Goal: Task Accomplishment & Management: Manage account settings

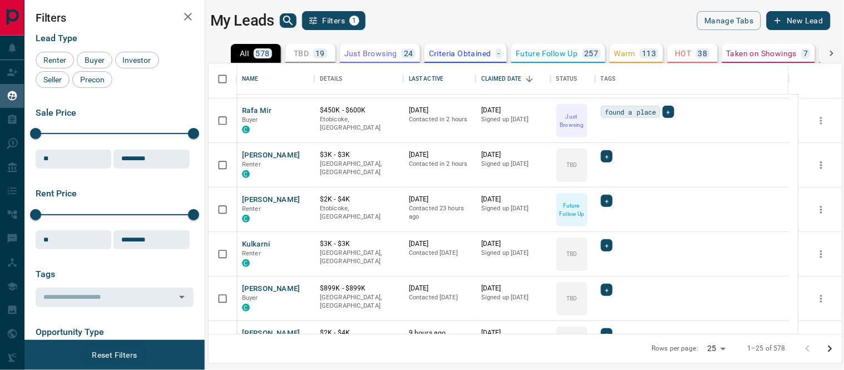
scroll to position [180, 0]
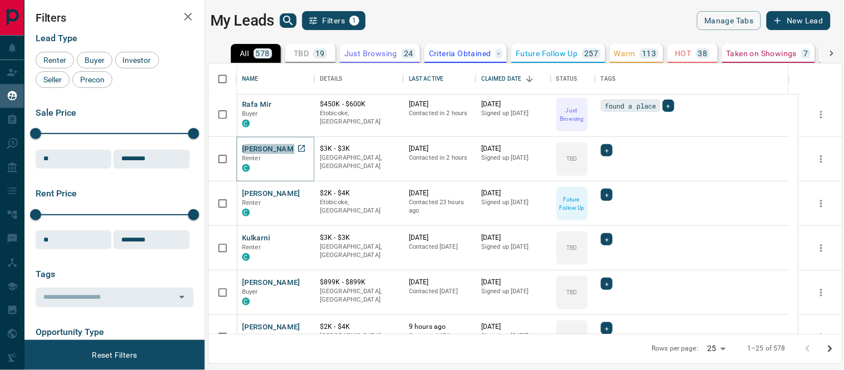
click at [269, 151] on button "[PERSON_NAME]" at bounding box center [271, 149] width 58 height 11
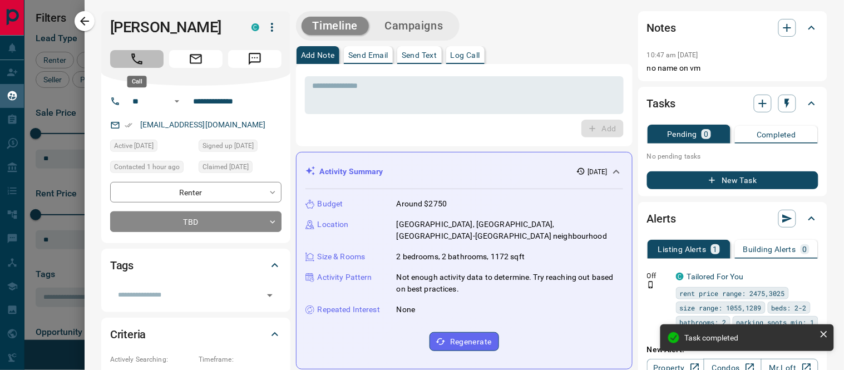
click at [141, 59] on icon "Call" at bounding box center [137, 59] width 14 height 14
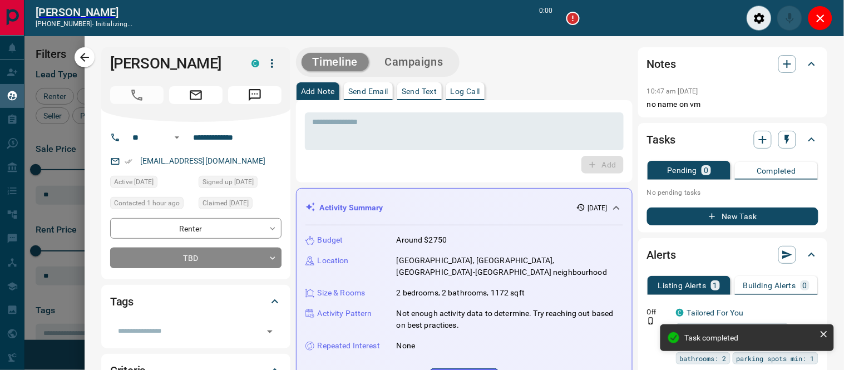
scroll to position [9, 9]
type input "*******"
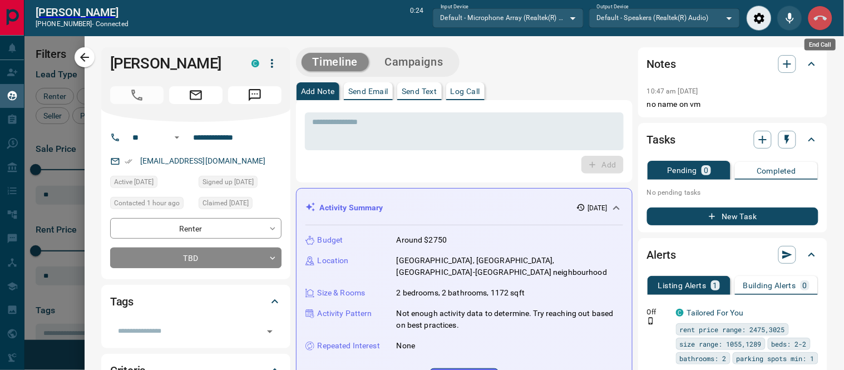
click at [820, 14] on icon "End Call" at bounding box center [820, 18] width 13 height 13
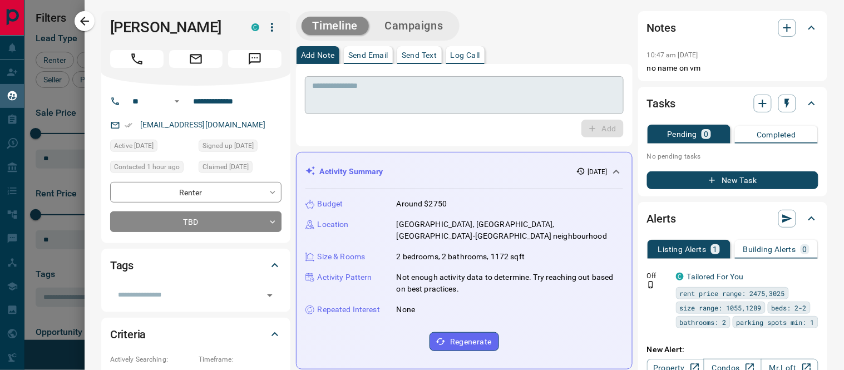
scroll to position [260, 624]
click at [469, 52] on p "Log Call" at bounding box center [464, 55] width 29 height 8
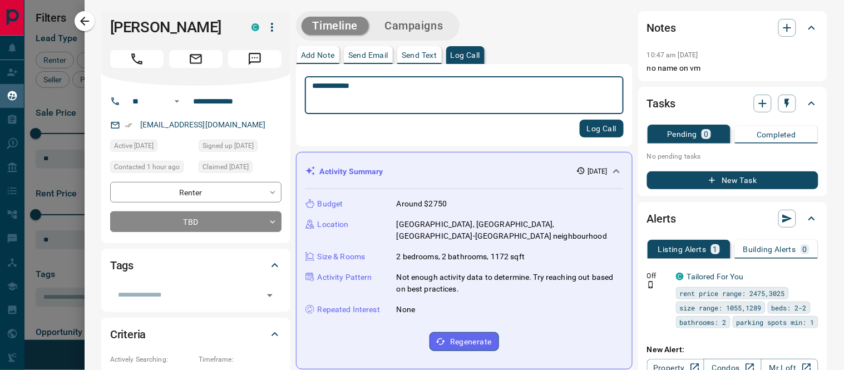
type textarea "**********"
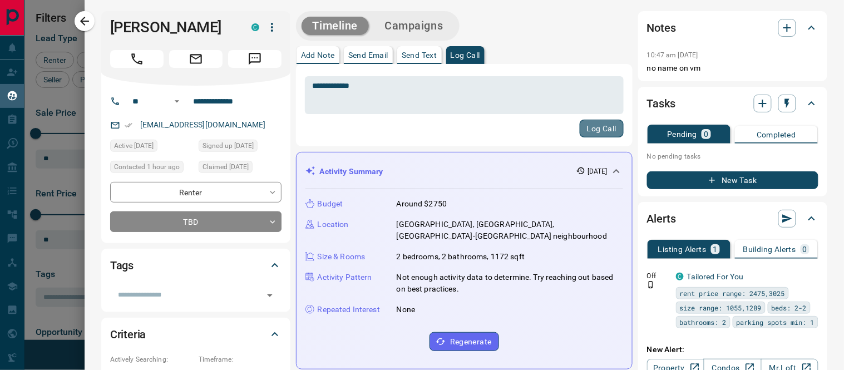
click at [595, 129] on button "Log Call" at bounding box center [602, 129] width 44 height 18
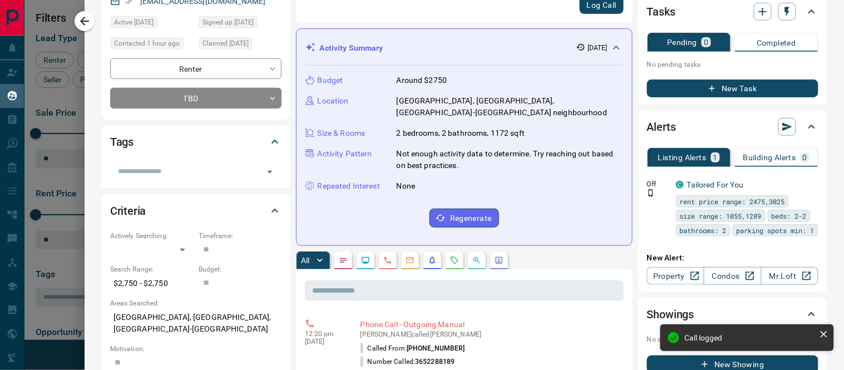
scroll to position [0, 0]
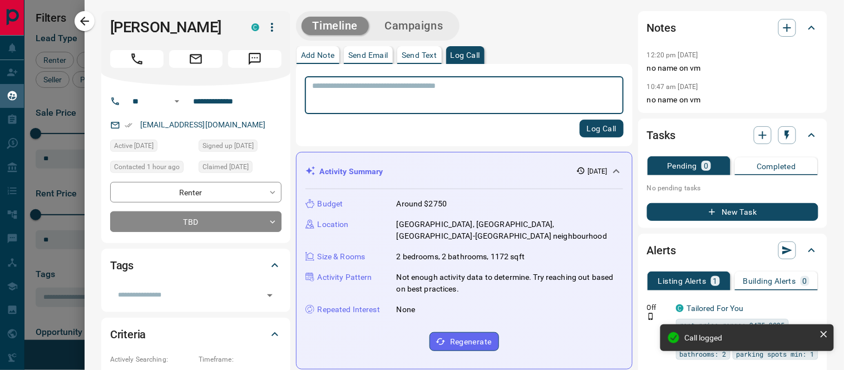
click at [415, 31] on button "Campaigns" at bounding box center [413, 26] width 81 height 18
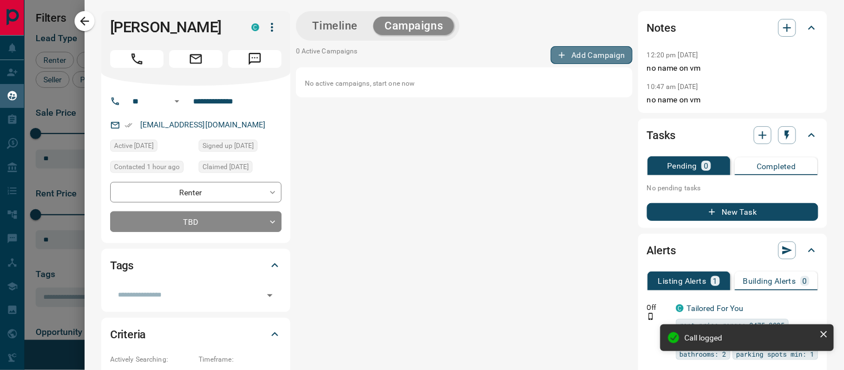
click at [574, 53] on button "Add Campaign" at bounding box center [592, 55] width 82 height 18
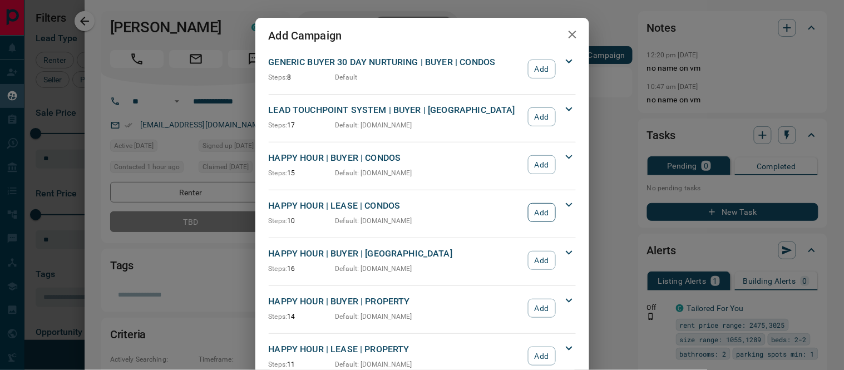
click at [549, 212] on button "Add" at bounding box center [541, 212] width 27 height 19
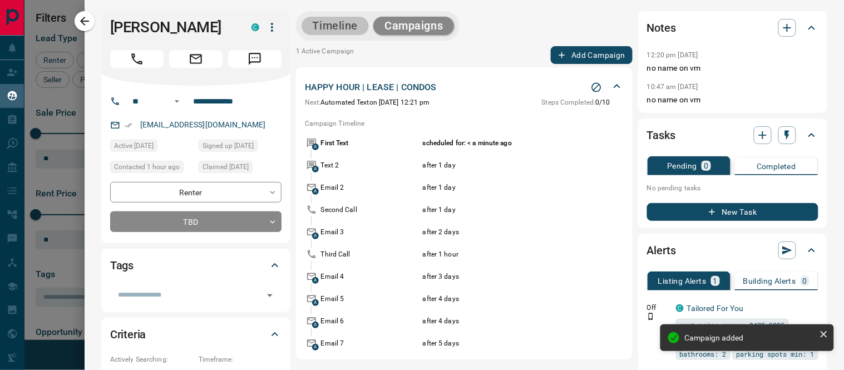
click at [336, 22] on button "Timeline" at bounding box center [335, 26] width 68 height 18
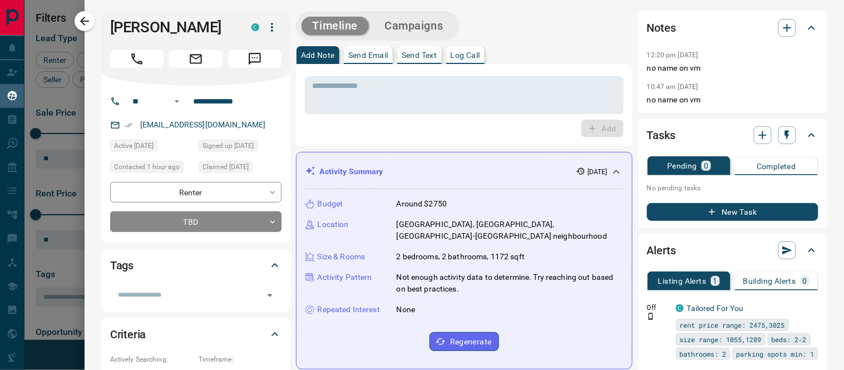
scroll to position [185, 0]
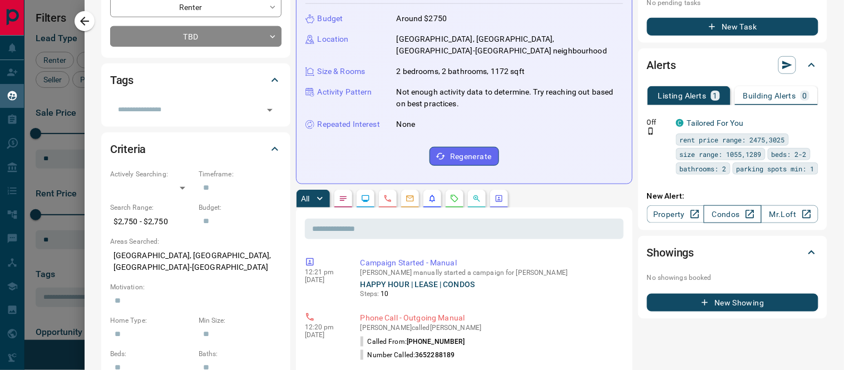
click at [712, 217] on link "Condos" at bounding box center [732, 214] width 57 height 18
